Goal: Information Seeking & Learning: Learn about a topic

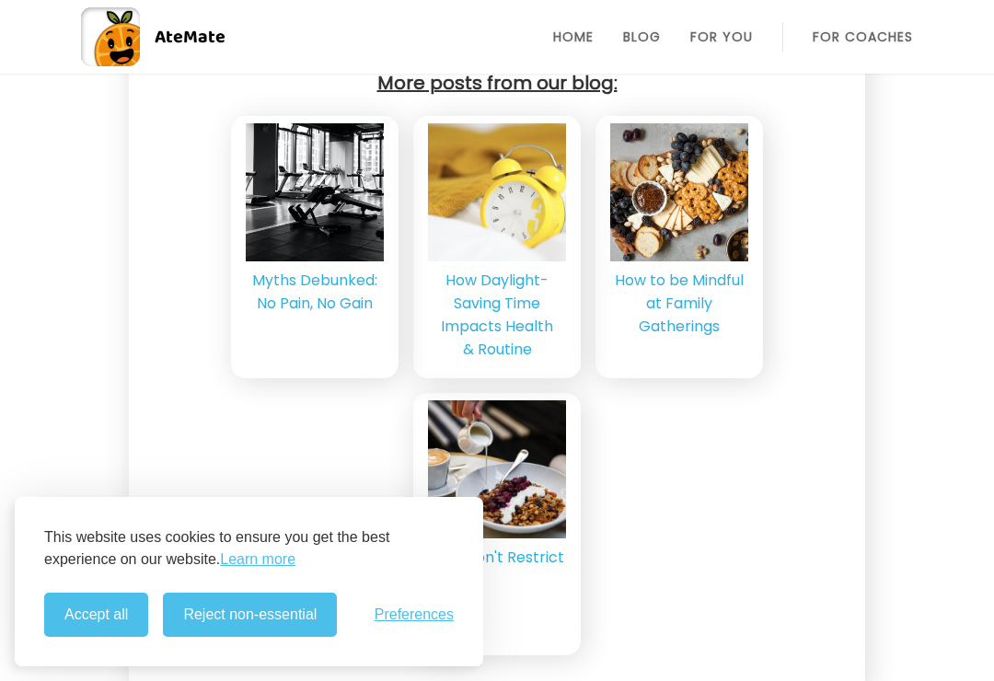
scroll to position [5419, 0]
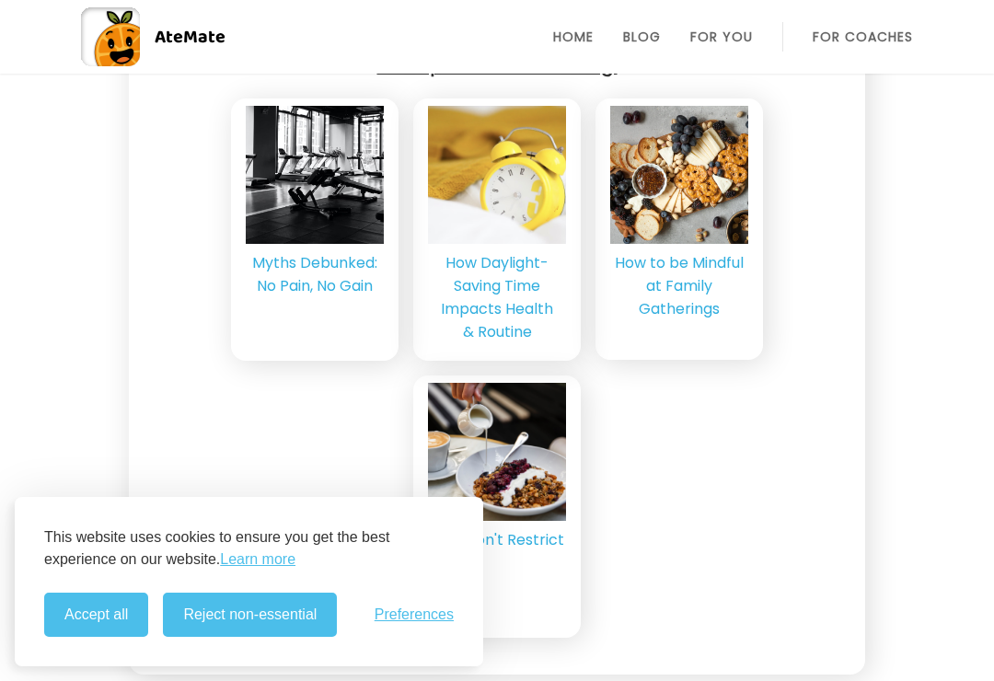
click at [693, 202] on img at bounding box center [679, 175] width 229 height 138
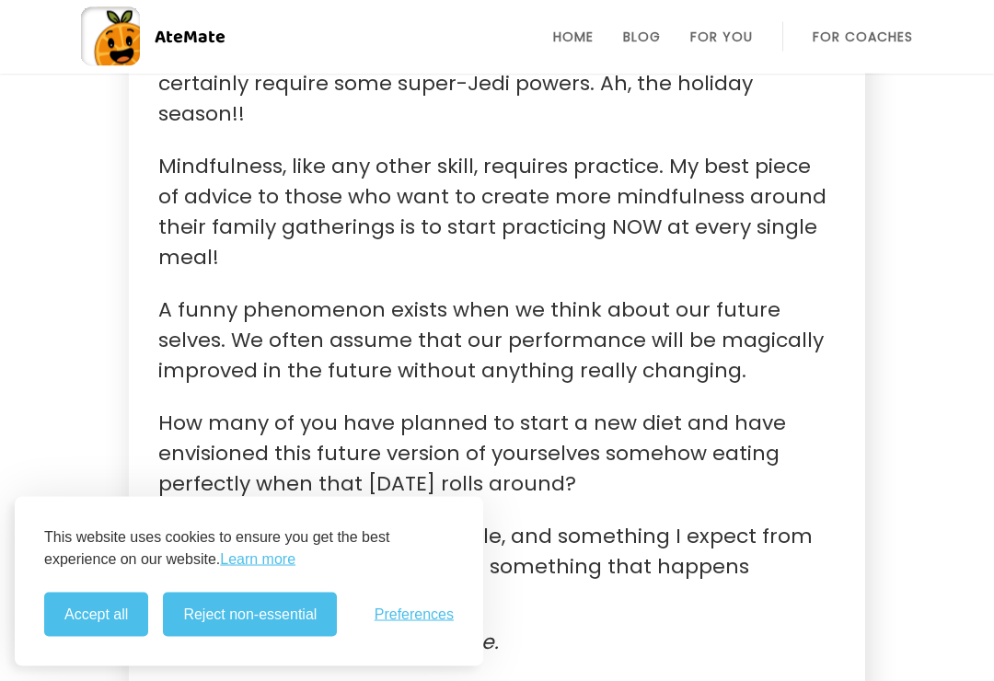
scroll to position [787, 0]
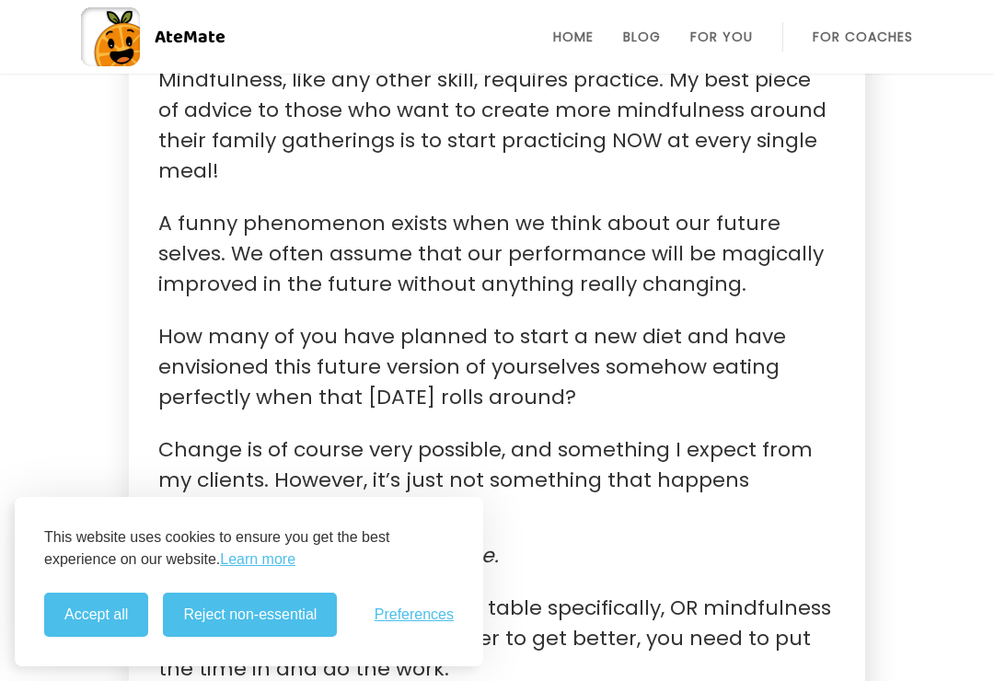
scroll to position [871, 0]
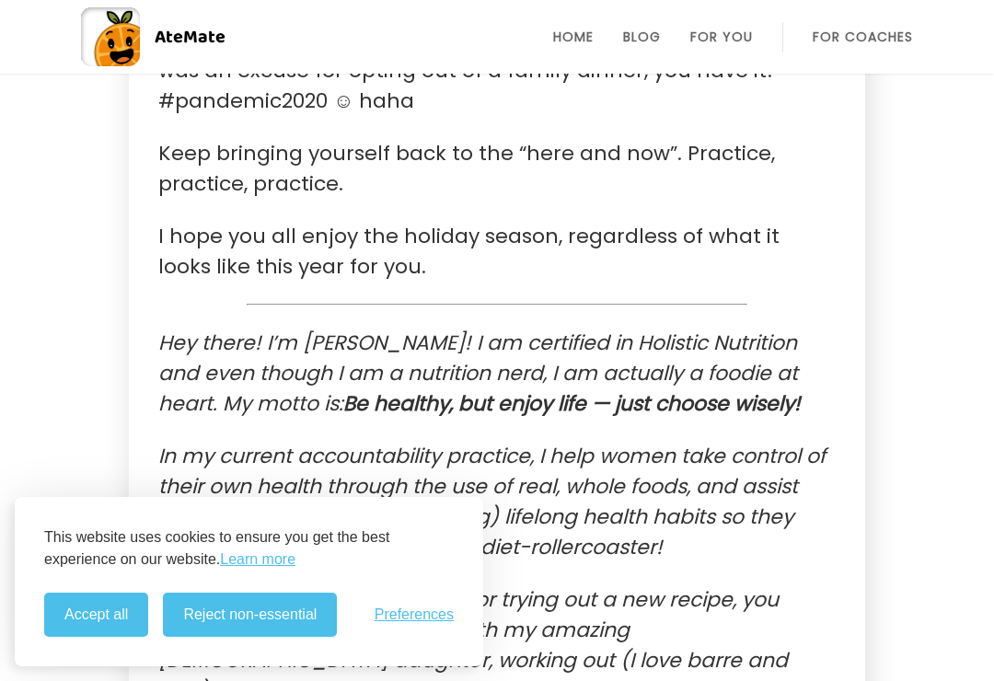
scroll to position [3529, 0]
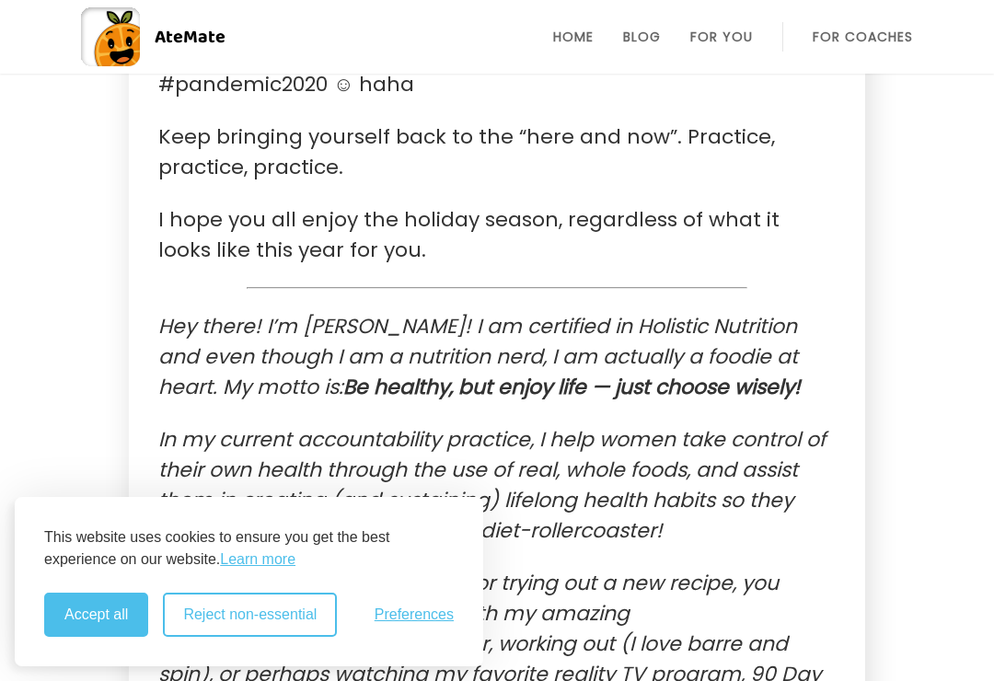
click at [238, 637] on button "Reject non-essential" at bounding box center [250, 615] width 174 height 44
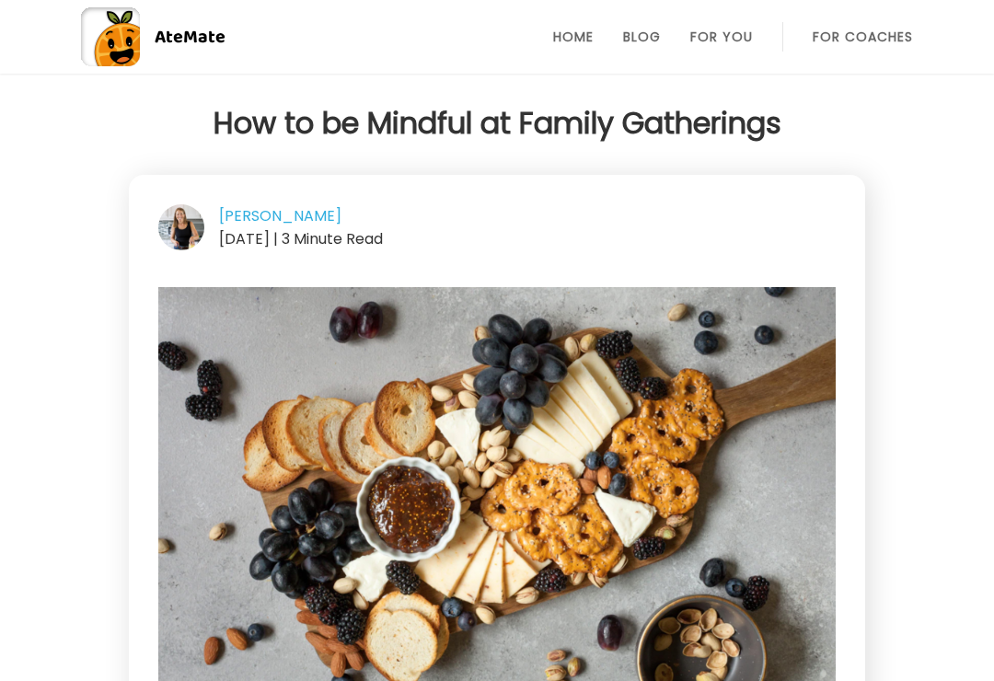
scroll to position [3593, 0]
